Goal: Task Accomplishment & Management: Use online tool/utility

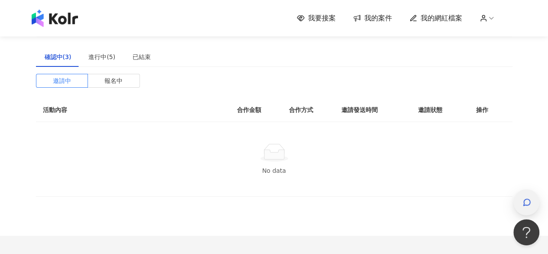
click at [523, 206] on icon "button" at bounding box center [527, 202] width 9 height 9
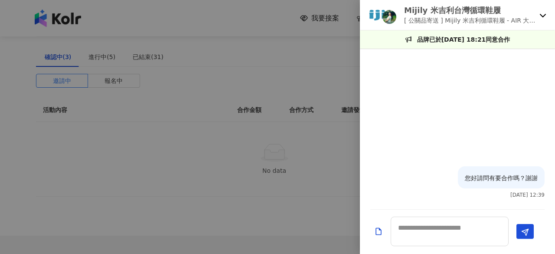
click at [537, 11] on div "Mijily 米吉利台灣循環鞋履 [ 公關品寄送 ] Mijily 米吉利循環鞋履 - AIR 大氣涼拖鞋" at bounding box center [457, 15] width 195 height 30
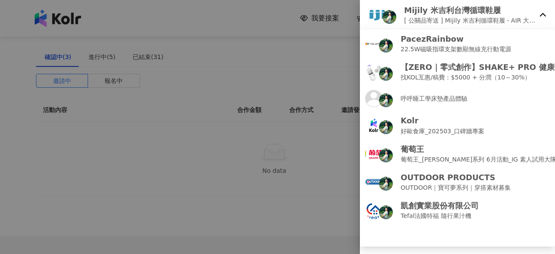
click at [540, 13] on icon at bounding box center [542, 15] width 7 height 7
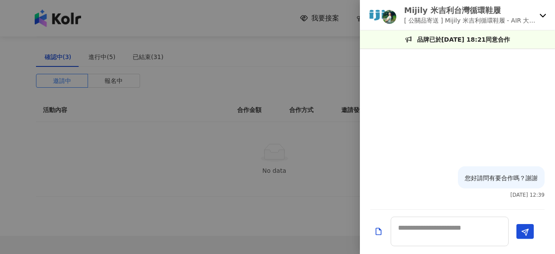
click at [540, 13] on icon at bounding box center [542, 15] width 7 height 7
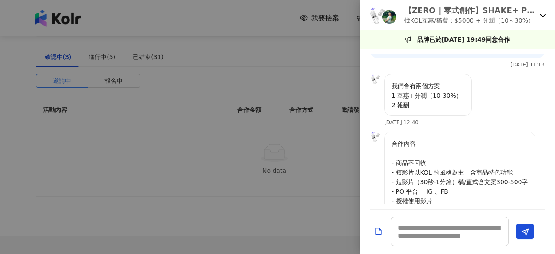
scroll to position [214, 0]
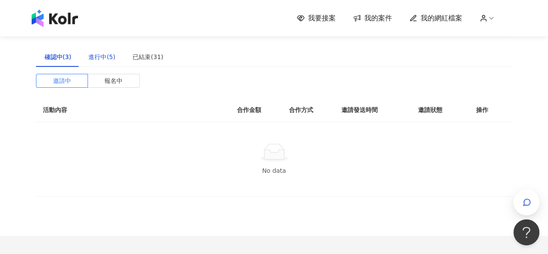
click at [98, 54] on div "進行中(5)" at bounding box center [101, 57] width 27 height 10
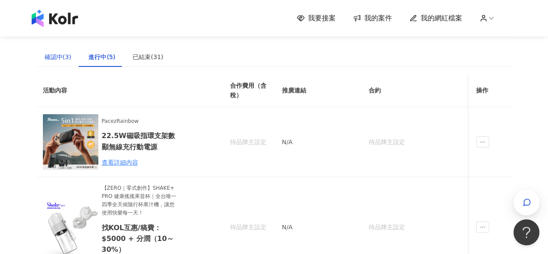
click at [68, 59] on div "確認中(3)" at bounding box center [58, 57] width 27 height 10
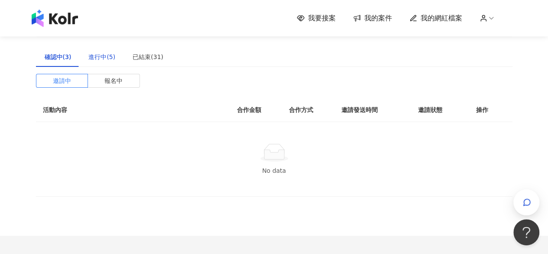
click at [91, 59] on div "進行中(5)" at bounding box center [101, 57] width 27 height 10
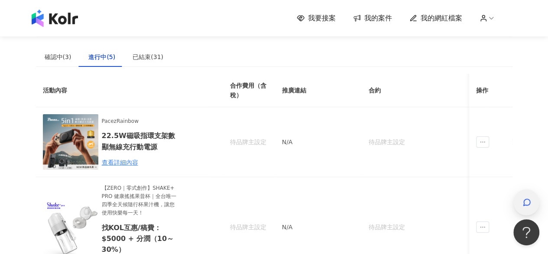
click at [523, 199] on icon "button" at bounding box center [527, 202] width 9 height 9
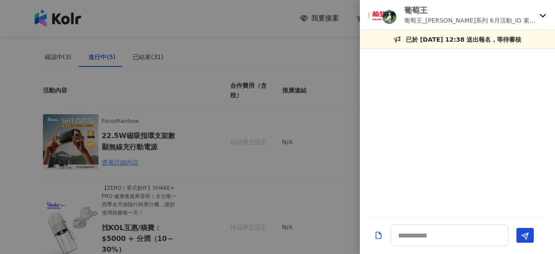
click at [542, 16] on icon at bounding box center [543, 15] width 6 height 3
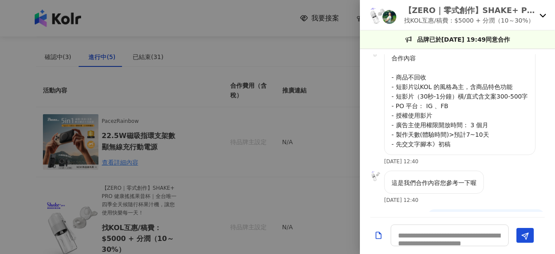
scroll to position [250, 0]
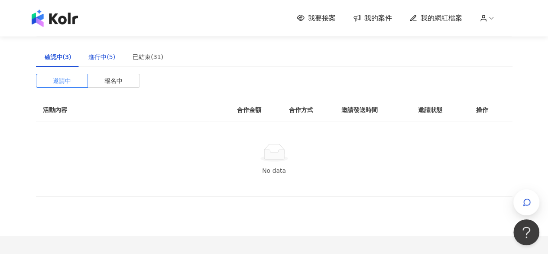
click at [96, 61] on div "進行中(5)" at bounding box center [101, 57] width 27 height 10
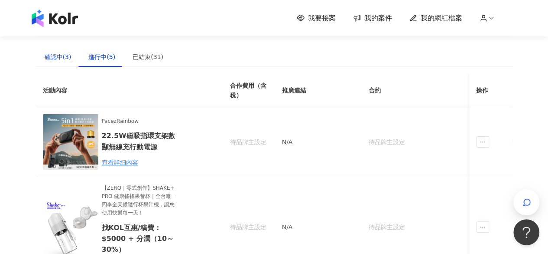
click at [58, 59] on div "確認中(3)" at bounding box center [58, 57] width 27 height 10
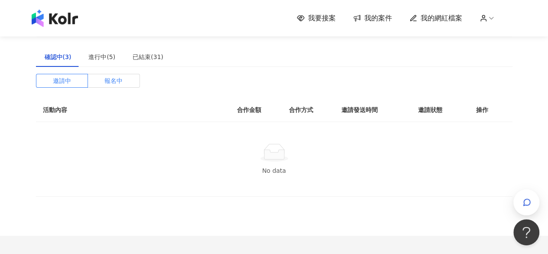
click at [115, 85] on span "報名中" at bounding box center [113, 80] width 18 height 13
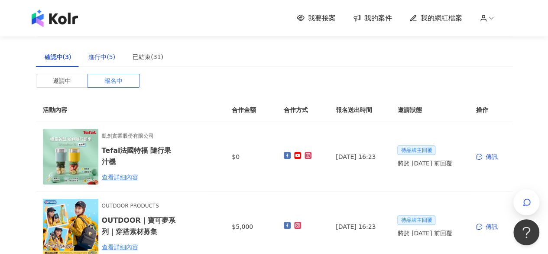
click at [110, 57] on div "進行中(5)" at bounding box center [101, 57] width 27 height 10
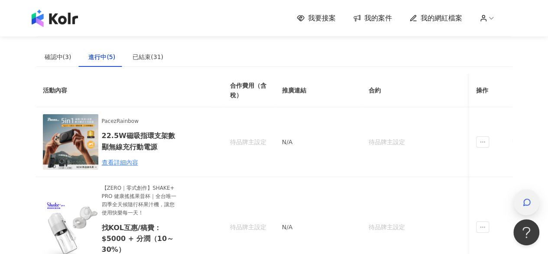
click at [524, 200] on icon "button" at bounding box center [527, 202] width 9 height 9
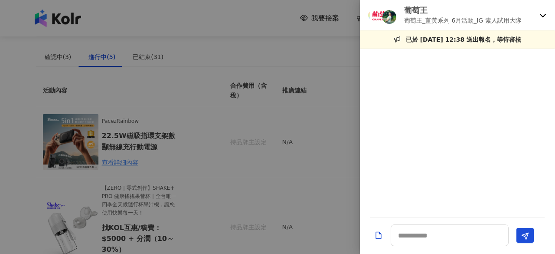
click at [540, 19] on div "葡萄王 葡萄王_薑黃系列 6月活動_IG 素人試用大隊" at bounding box center [457, 15] width 195 height 30
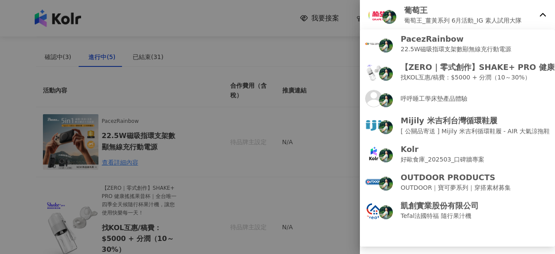
click at [545, 15] on icon at bounding box center [542, 15] width 7 height 7
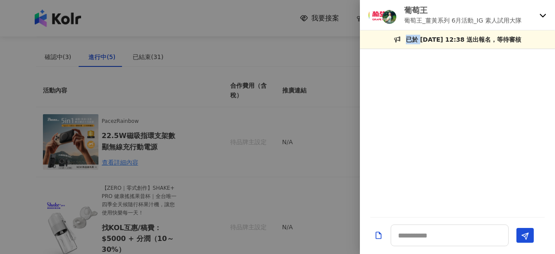
click at [545, 15] on icon at bounding box center [542, 15] width 7 height 7
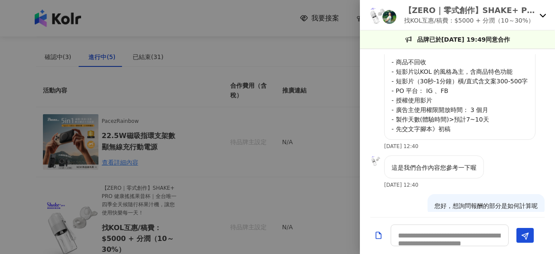
scroll to position [336, 0]
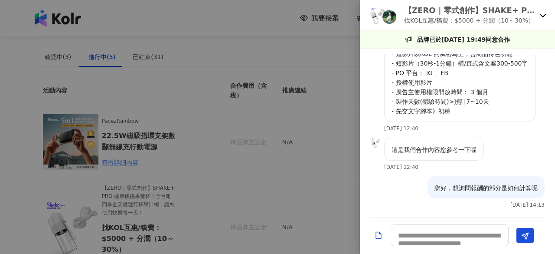
click at [539, 13] on icon at bounding box center [542, 15] width 7 height 7
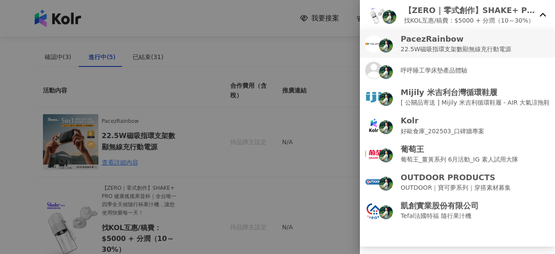
click at [473, 49] on p "22.5W磁吸指環支架數顯無線充行動電源" at bounding box center [456, 49] width 111 height 10
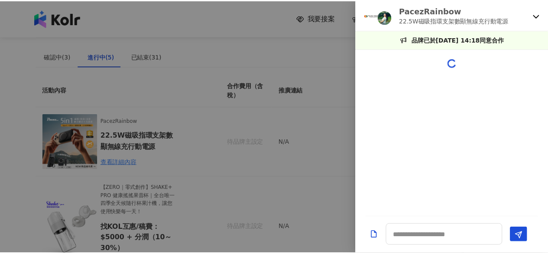
scroll to position [647, 0]
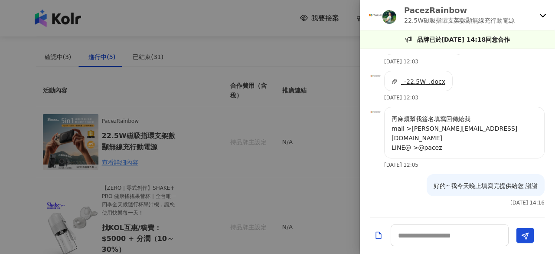
click at [322, 102] on div at bounding box center [277, 127] width 555 height 254
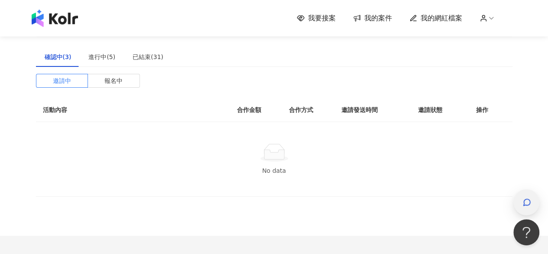
click at [533, 200] on div "button" at bounding box center [527, 202] width 26 height 26
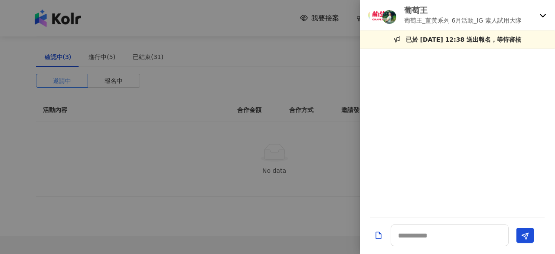
click at [536, 16] on div "葡萄王 葡萄王_薑黃系列 6月活動_IG 素人試用大隊" at bounding box center [457, 15] width 195 height 30
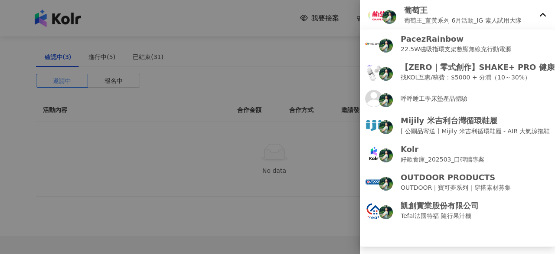
click at [540, 16] on icon at bounding box center [542, 15] width 7 height 7
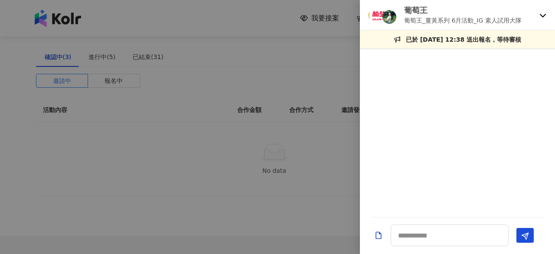
click at [531, 13] on div "葡萄王 葡萄王_薑黃系列 6月活動_IG 素人試用大隊" at bounding box center [452, 15] width 167 height 20
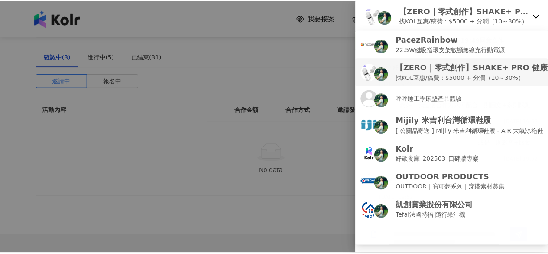
scroll to position [336, 0]
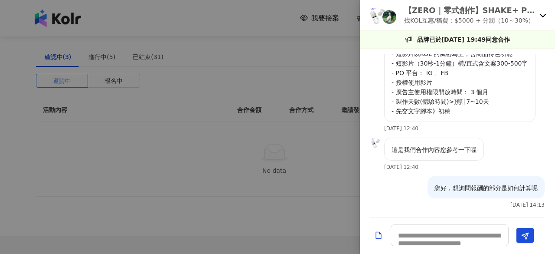
click at [296, 209] on div at bounding box center [277, 127] width 555 height 254
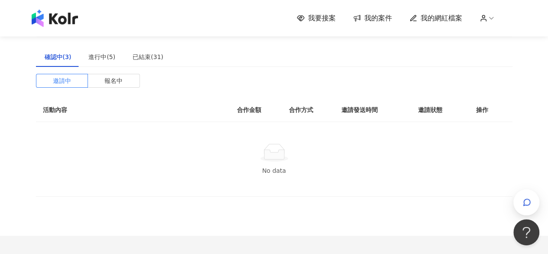
click at [324, 20] on span "我要接案" at bounding box center [322, 18] width 28 height 10
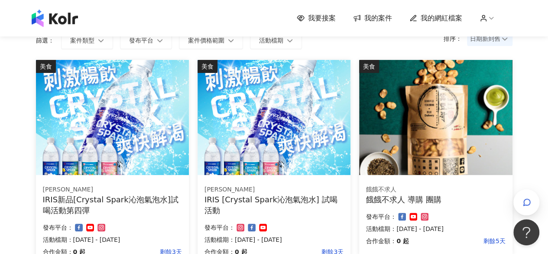
scroll to position [43, 0]
